Goal: Communication & Community: Answer question/provide support

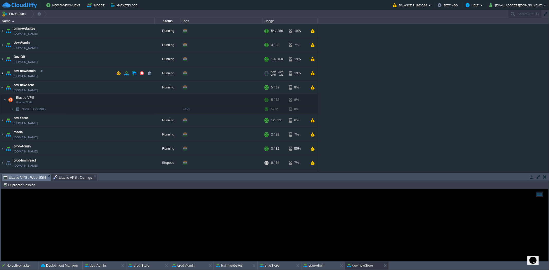
click at [3, 72] on img at bounding box center [2, 73] width 4 height 14
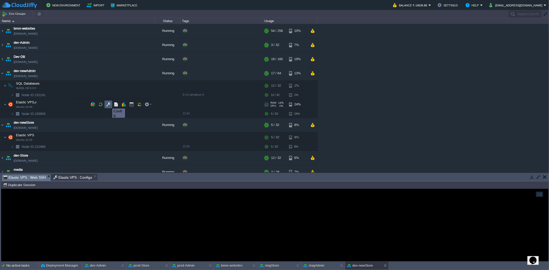
click at [108, 104] on button "button" at bounding box center [108, 104] width 5 height 5
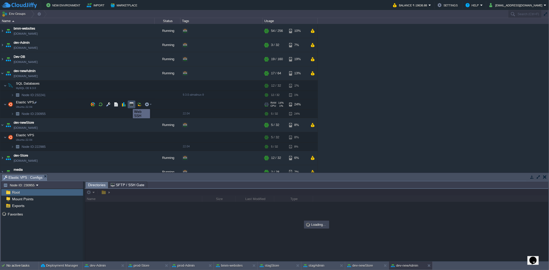
click at [130, 105] on button "button" at bounding box center [131, 104] width 5 height 5
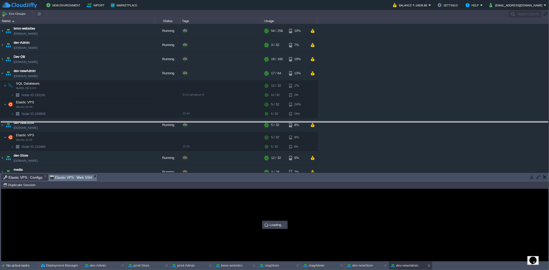
drag, startPoint x: 138, startPoint y: 178, endPoint x: 147, endPoint y: 99, distance: 79.1
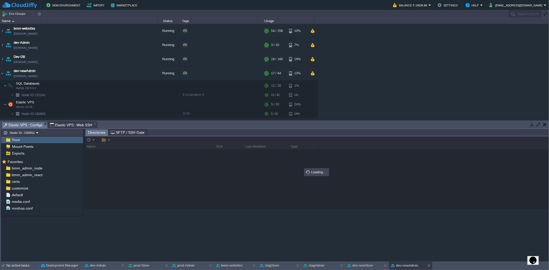
click at [26, 125] on span "Elastic VPS : Configs" at bounding box center [22, 125] width 39 height 6
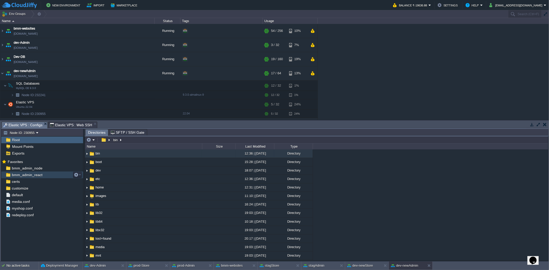
click at [25, 176] on span "bmm_admin_react" at bounding box center [27, 175] width 32 height 5
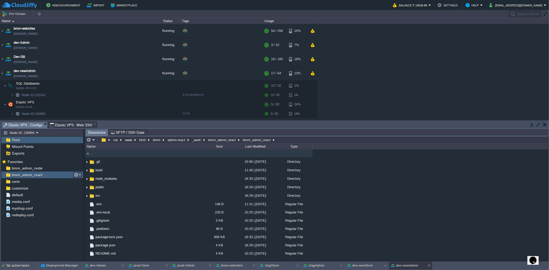
click at [76, 174] on button "button" at bounding box center [76, 175] width 5 height 5
click at [88, 183] on span "Copy Path" at bounding box center [89, 183] width 16 height 4
type textarea "/var/www/html/bmm/admin-react/_work/bmm_admin_react/bmm_admin_react"
type input "#000000"
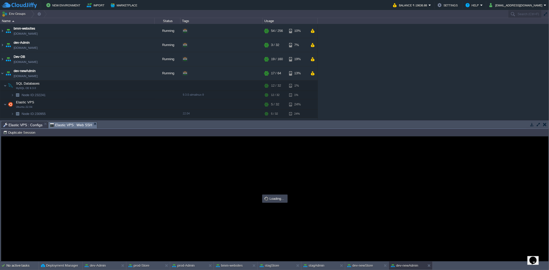
click at [74, 122] on div "Elastic VPS : Web SSH" at bounding box center [72, 125] width 49 height 7
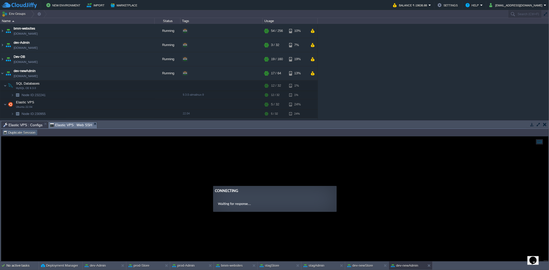
click at [32, 133] on button "Duplicate Session" at bounding box center [20, 132] width 34 height 5
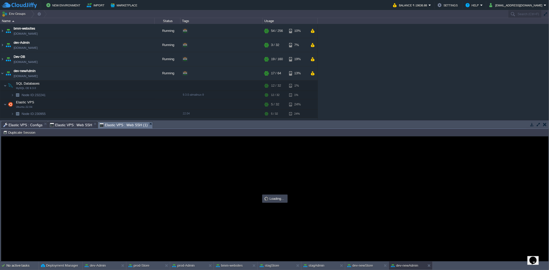
type input "#000000"
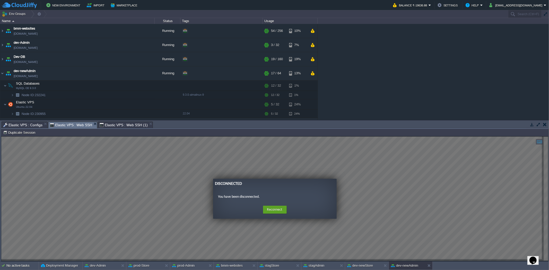
click at [80, 124] on span "Elastic VPS : Web SSH" at bounding box center [71, 125] width 42 height 6
click at [277, 210] on button "Reconnect" at bounding box center [275, 210] width 24 height 8
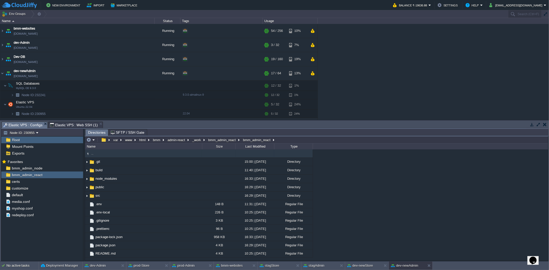
click at [27, 123] on span "Elastic VPS : Configs" at bounding box center [22, 125] width 39 height 6
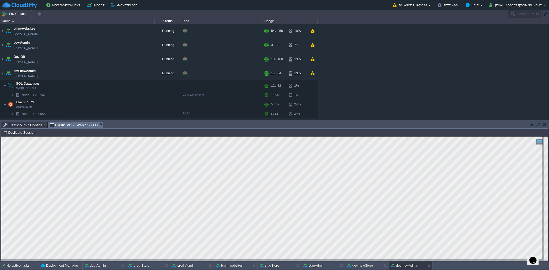
click at [79, 125] on span "Elastic VPS : Web SSH (1)" at bounding box center [74, 125] width 48 height 6
click at [22, 124] on span "Elastic VPS : Configs" at bounding box center [22, 125] width 39 height 6
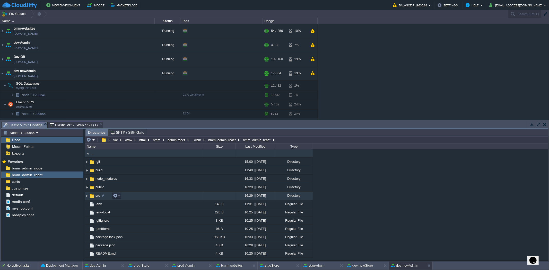
click at [95, 195] on span "src" at bounding box center [98, 196] width 6 height 4
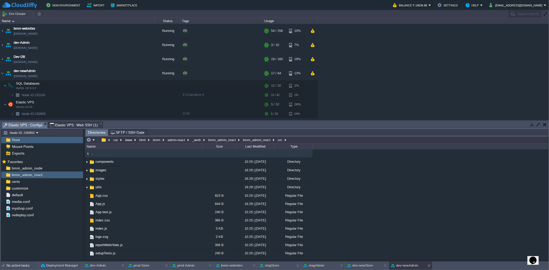
click at [71, 123] on span "Elastic VPS : Web SSH (1)" at bounding box center [74, 125] width 48 height 6
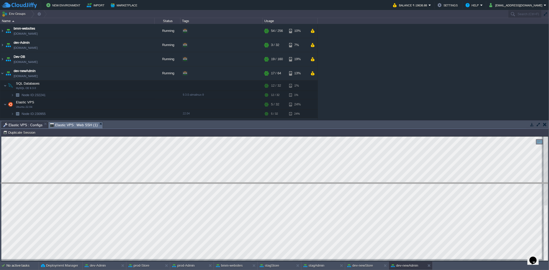
drag, startPoint x: 153, startPoint y: 128, endPoint x: 156, endPoint y: 189, distance: 61.3
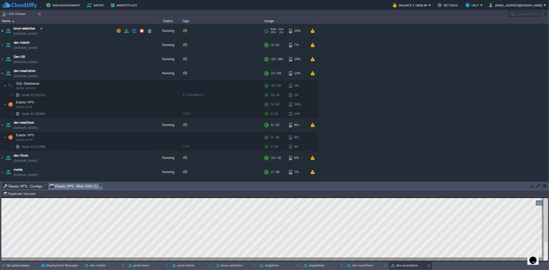
click at [2, 30] on img at bounding box center [2, 31] width 4 height 14
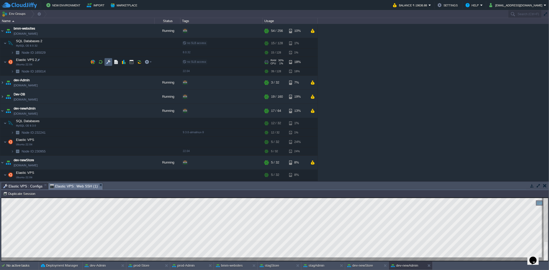
click at [108, 60] on button "button" at bounding box center [108, 62] width 5 height 5
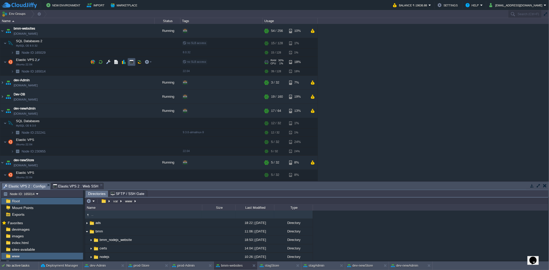
click at [132, 62] on button "button" at bounding box center [131, 62] width 5 height 5
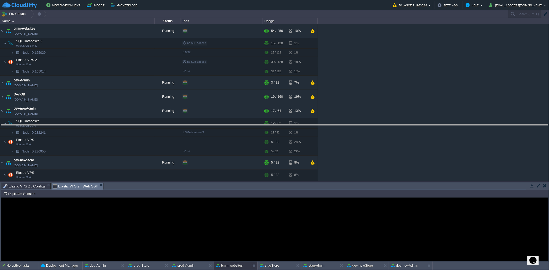
drag, startPoint x: 153, startPoint y: 185, endPoint x: 152, endPoint y: 114, distance: 71.3
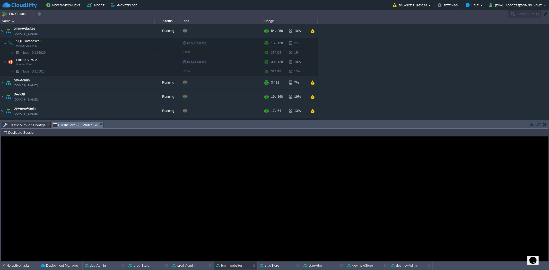
click at [21, 124] on span "Elastic VPS 2 : Configs" at bounding box center [24, 125] width 42 height 6
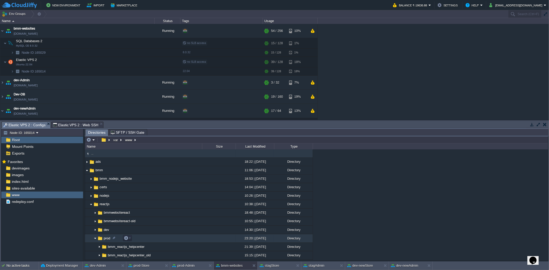
click at [94, 235] on img at bounding box center [95, 239] width 4 height 8
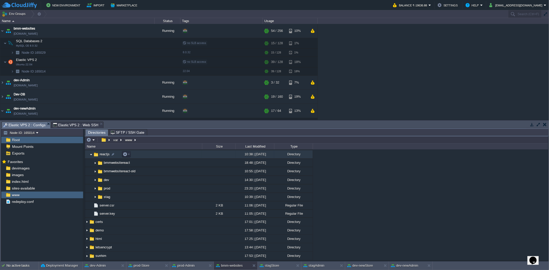
click at [90, 156] on img at bounding box center [91, 155] width 4 height 8
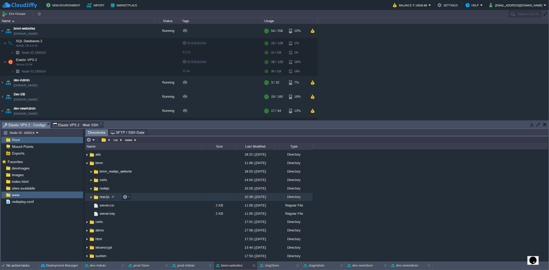
click at [91, 199] on img at bounding box center [91, 197] width 4 height 8
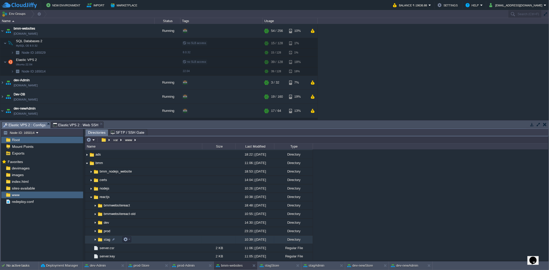
scroll to position [50, 0]
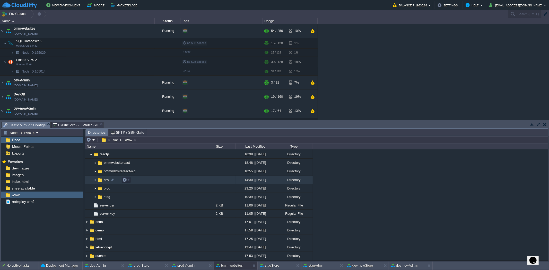
click at [97, 181] on img at bounding box center [95, 180] width 4 height 8
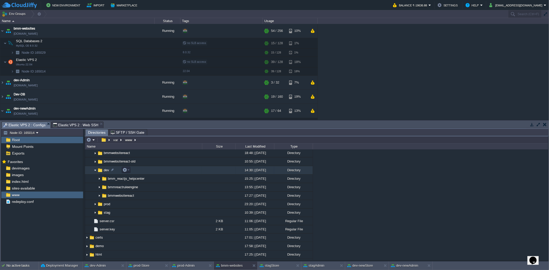
click at [95, 171] on img at bounding box center [95, 171] width 4 height 8
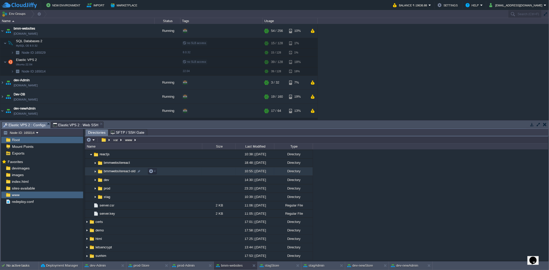
scroll to position [50, 0]
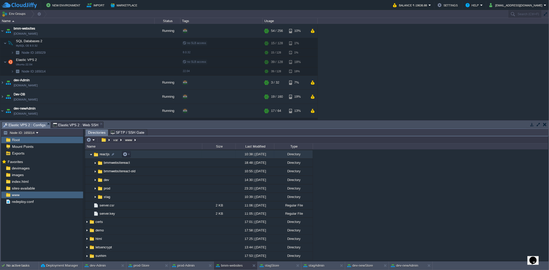
click at [91, 157] on img at bounding box center [91, 155] width 4 height 8
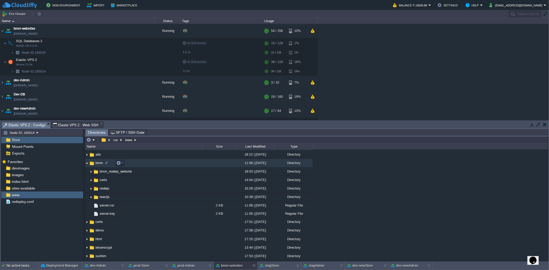
click at [86, 163] on img at bounding box center [87, 163] width 4 height 8
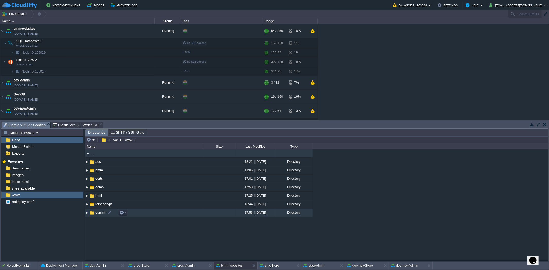
click at [86, 213] on img at bounding box center [87, 213] width 4 height 8
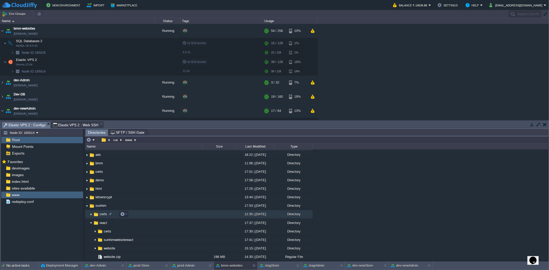
scroll to position [8, 0]
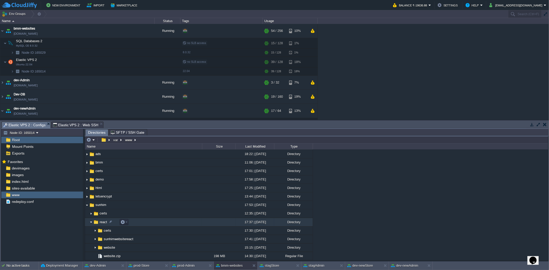
click at [90, 223] on img at bounding box center [91, 223] width 4 height 8
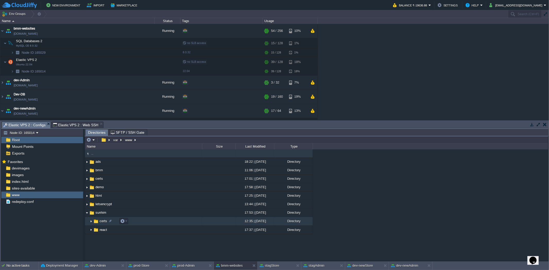
click at [90, 223] on img at bounding box center [91, 222] width 4 height 8
click at [90, 222] on img at bounding box center [91, 222] width 4 height 8
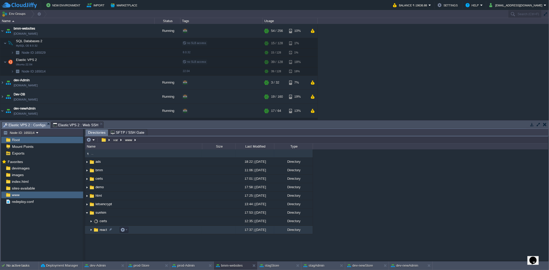
click at [91, 229] on img at bounding box center [91, 230] width 4 height 8
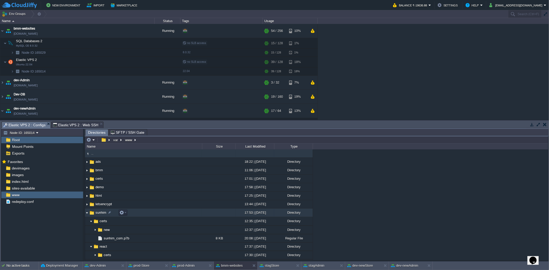
click at [87, 214] on img at bounding box center [87, 213] width 4 height 8
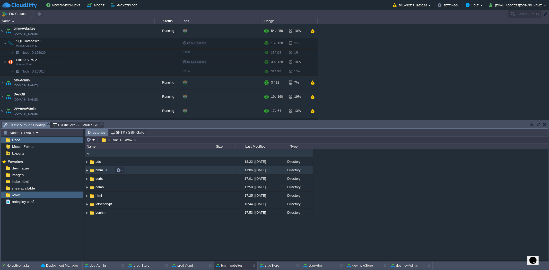
click at [87, 171] on img at bounding box center [87, 171] width 4 height 8
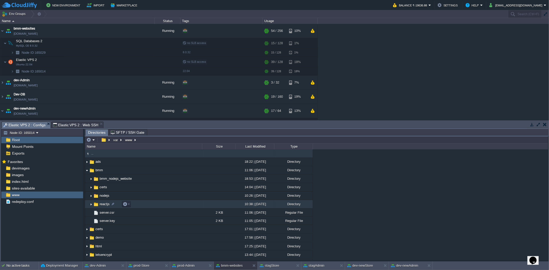
click at [90, 204] on img at bounding box center [91, 205] width 4 height 8
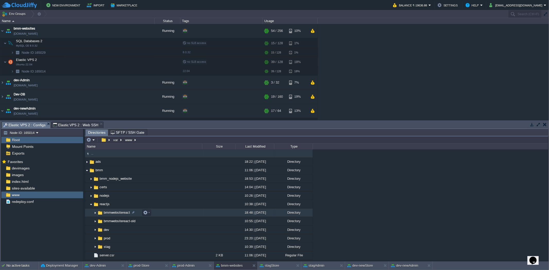
click at [94, 213] on img at bounding box center [95, 213] width 4 height 8
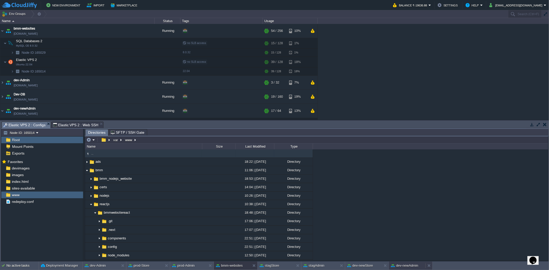
click at [408, 267] on button "dev-newAdmin" at bounding box center [404, 265] width 27 height 5
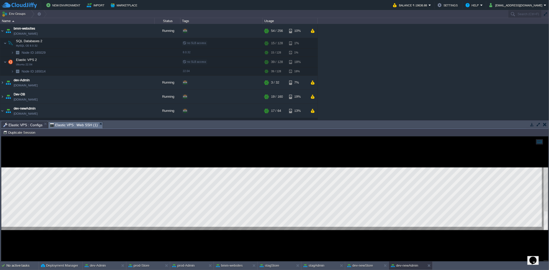
click at [32, 122] on span "Elastic VPS : Configs" at bounding box center [22, 125] width 39 height 6
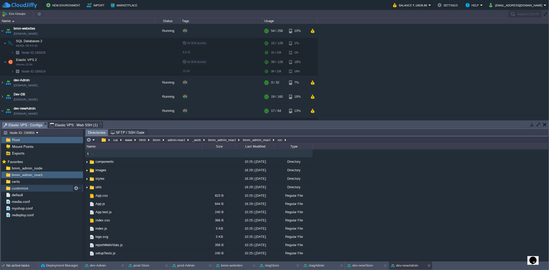
click at [29, 187] on div "customize" at bounding box center [42, 188] width 82 height 7
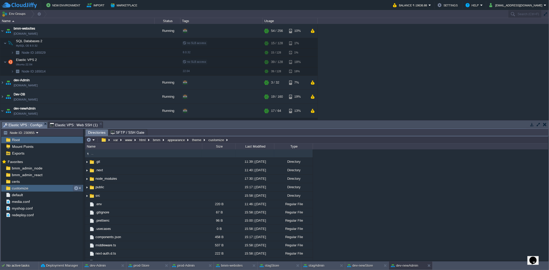
click at [77, 189] on button "button" at bounding box center [76, 188] width 5 height 5
click at [82, 194] on span "Copy Path" at bounding box center [89, 196] width 16 height 4
type textarea "/var/www/html/bmm/appearance/theme/customize"
click at [81, 124] on span "Elastic VPS : Web SSH (1)" at bounding box center [74, 125] width 48 height 6
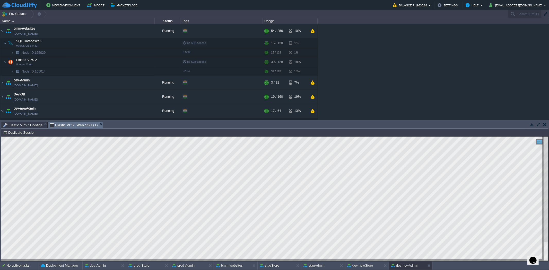
click at [161, 260] on div at bounding box center [274, 198] width 547 height 124
click at [537, 257] on icon "Chat widget" at bounding box center [532, 261] width 7 height 8
click at [504, 270] on p "New Conversation" at bounding box center [499, 272] width 86 height 5
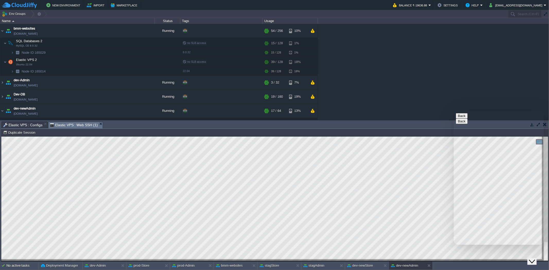
type input "ind"
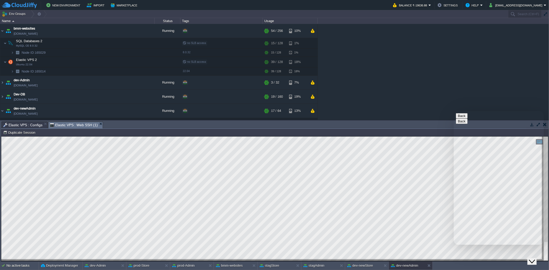
type textarea "can u pls help me in how to setup mfa for vm"
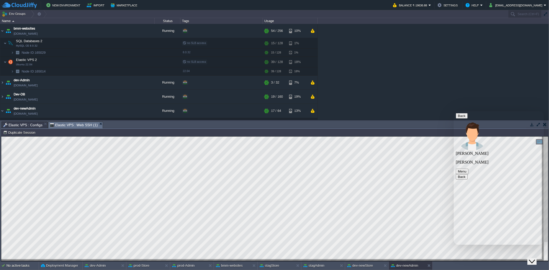
type textarea "w"
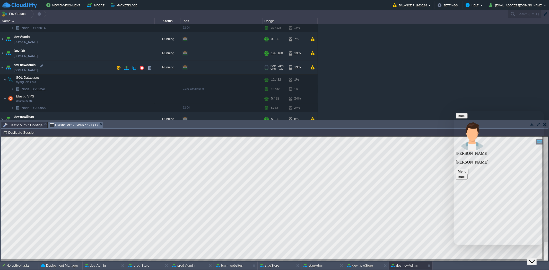
scroll to position [57, 0]
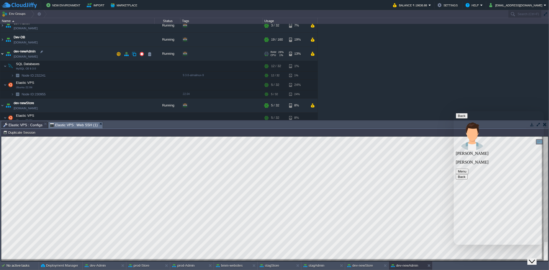
click at [3, 54] on img at bounding box center [2, 54] width 4 height 14
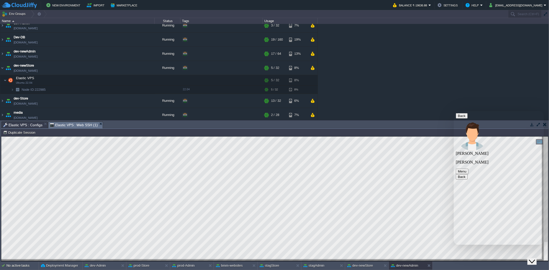
drag, startPoint x: 478, startPoint y: 238, endPoint x: 455, endPoint y: 236, distance: 23.5
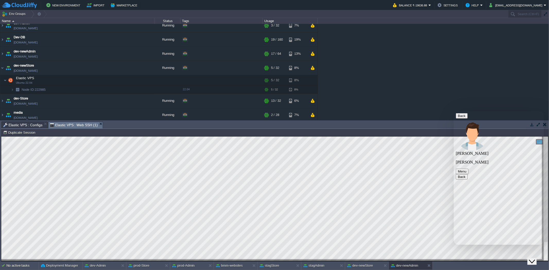
type textarea "in node 222985 had [PERSON_NAME] process it hit cron impact on 100% cpu and ram…"
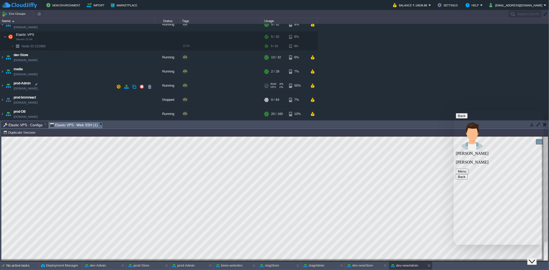
scroll to position [103, 0]
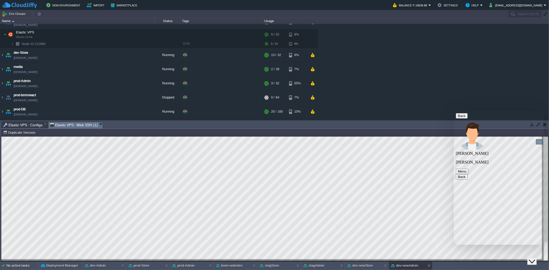
type textarea "means?"
type textarea "s"
type textarea "t"
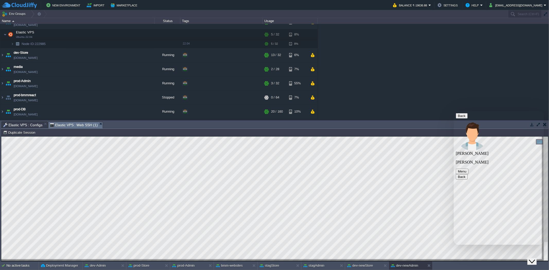
scroll to position [297, 0]
type textarea "i raised the ticket they said set mfa. i am confused [PERSON_NAME] so how can i…"
type textarea "every time i delete , kill the process, remove the cron. but it came again n ag…"
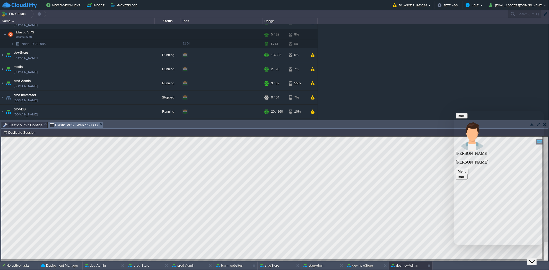
type textarea "thank u [PERSON_NAME]. wait a minute"
click at [481, 4] on button "Help" at bounding box center [473, 5] width 15 height 6
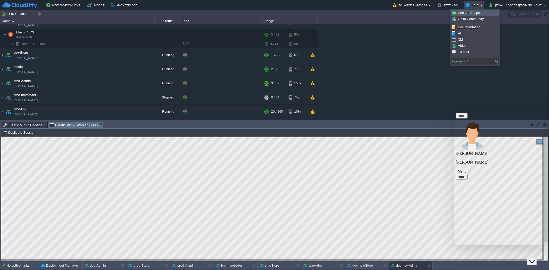
click at [471, 12] on span "Contact Support" at bounding box center [470, 13] width 24 height 4
